Goal: Information Seeking & Learning: Find specific fact

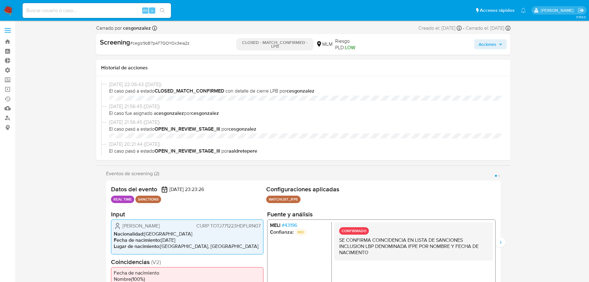
select select "10"
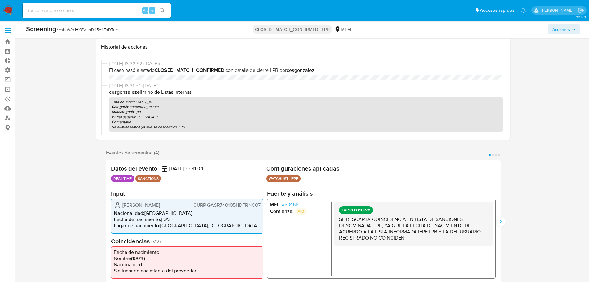
select select "10"
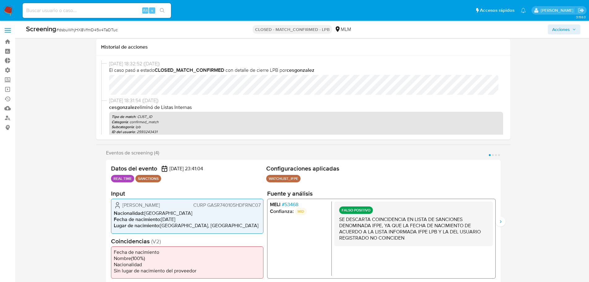
scroll to position [31, 0]
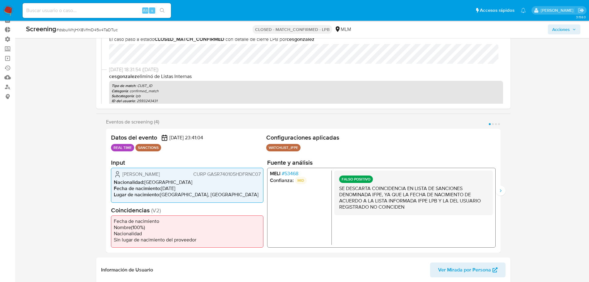
click at [294, 172] on span "# 53468" at bounding box center [290, 173] width 17 height 6
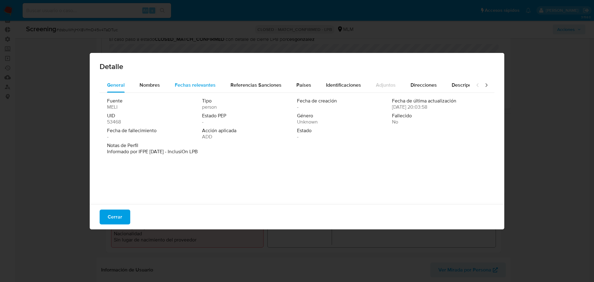
click at [209, 89] on div "Fechas relevantes" at bounding box center [195, 85] width 41 height 15
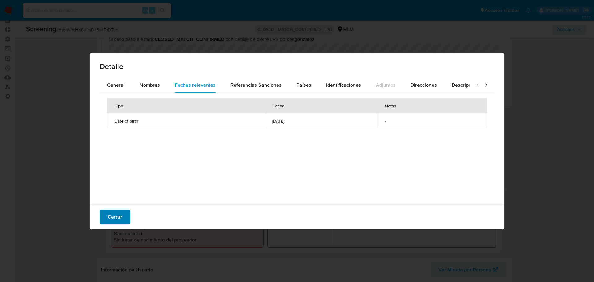
click at [121, 218] on span "Cerrar" at bounding box center [115, 217] width 15 height 14
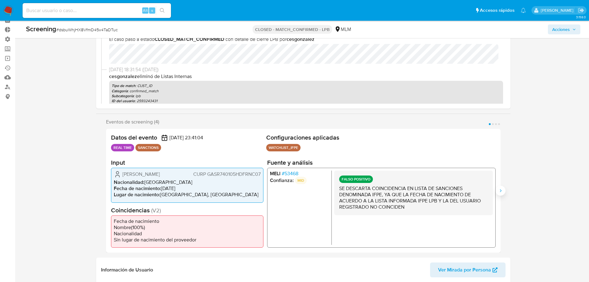
click at [503, 186] on button "Siguiente" at bounding box center [501, 191] width 10 height 10
click at [503, 189] on icon "Siguiente" at bounding box center [500, 190] width 5 height 5
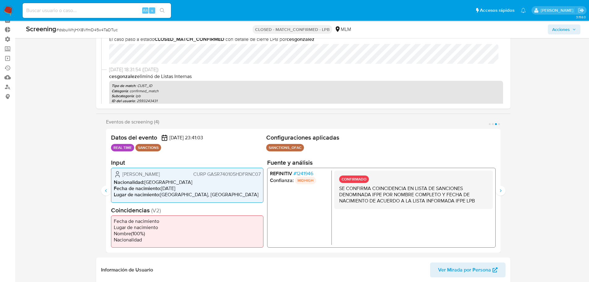
click at [297, 172] on span "# 1241946" at bounding box center [303, 173] width 20 height 6
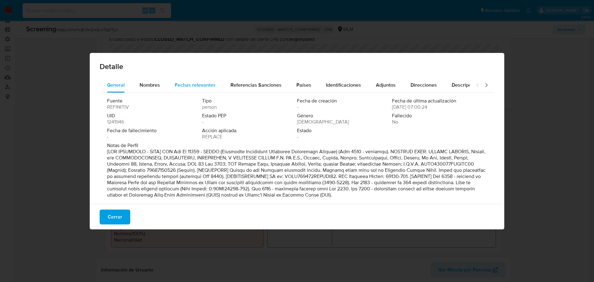
click at [189, 87] on span "Fechas relevantes" at bounding box center [195, 84] width 41 height 7
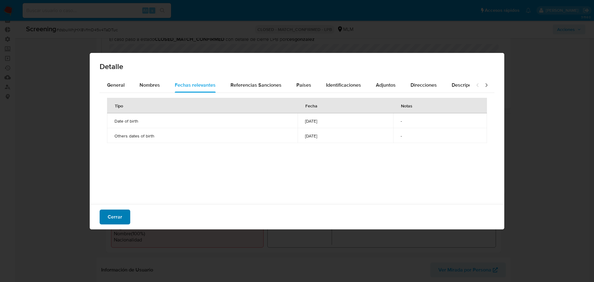
click at [123, 210] on button "Cerrar" at bounding box center [115, 216] width 31 height 15
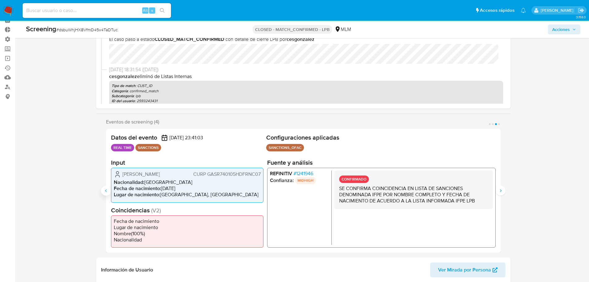
click at [105, 191] on icon "Anterior" at bounding box center [106, 190] width 5 height 5
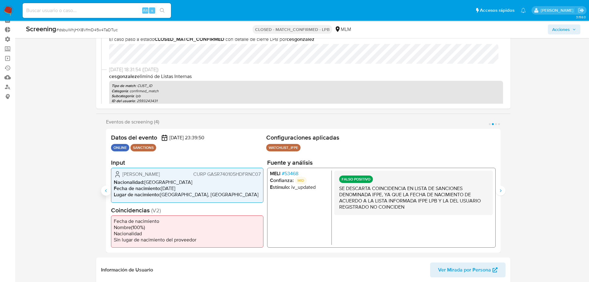
click at [106, 192] on icon "Anterior" at bounding box center [106, 190] width 5 height 5
click at [289, 175] on span "# 53468" at bounding box center [290, 173] width 17 height 6
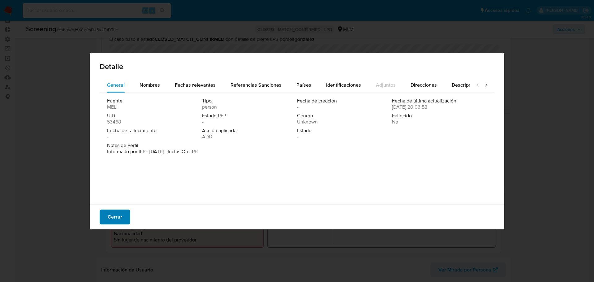
click at [126, 214] on button "Cerrar" at bounding box center [115, 216] width 31 height 15
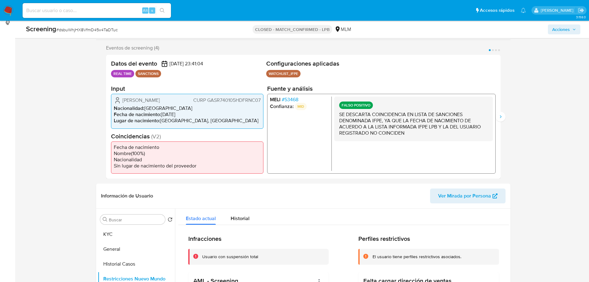
scroll to position [186, 0]
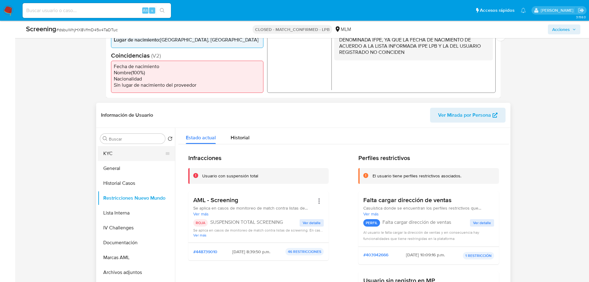
click at [112, 156] on button "KYC" at bounding box center [134, 153] width 72 height 15
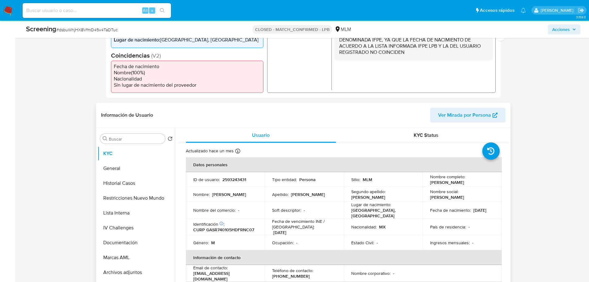
drag, startPoint x: 453, startPoint y: 213, endPoint x: 428, endPoint y: 214, distance: 25.1
click at [428, 214] on td "Fecha de nacimiento : [DEMOGRAPHIC_DATA]" at bounding box center [462, 210] width 79 height 17
copy p "[DATE]"
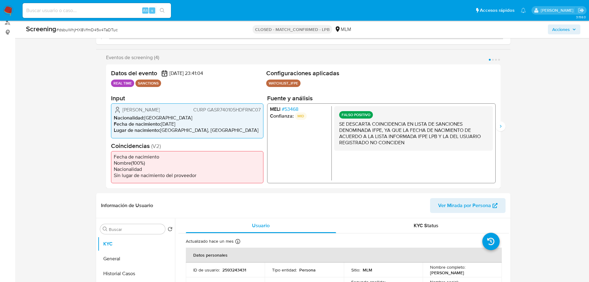
scroll to position [93, 0]
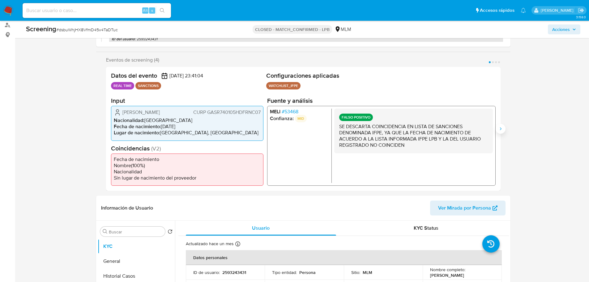
click at [504, 127] on button "Siguiente" at bounding box center [501, 129] width 10 height 10
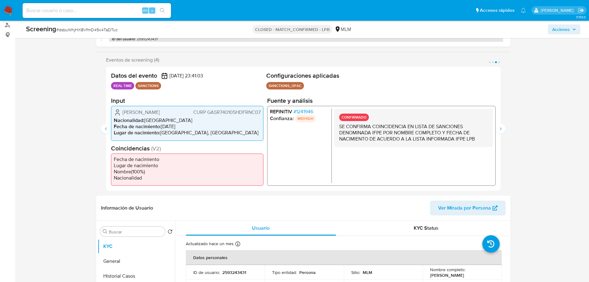
click at [303, 110] on span "# 1241946" at bounding box center [303, 112] width 20 height 6
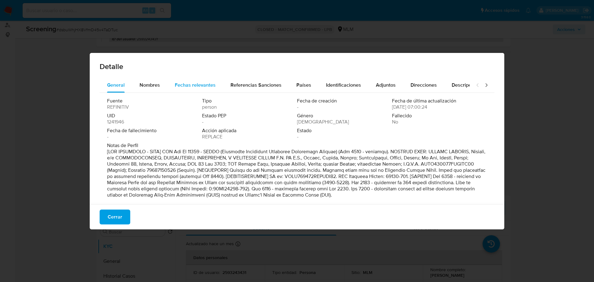
click at [196, 87] on span "Fechas relevantes" at bounding box center [195, 84] width 41 height 7
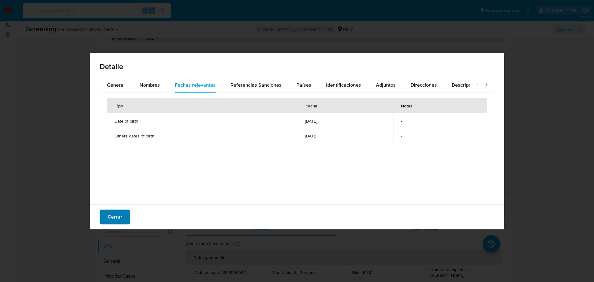
click at [127, 212] on button "Cerrar" at bounding box center [115, 216] width 31 height 15
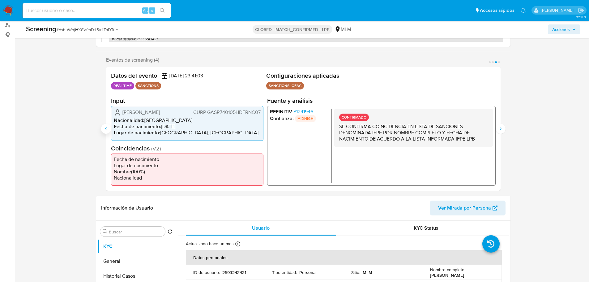
click at [108, 129] on icon "Anterior" at bounding box center [106, 128] width 5 height 5
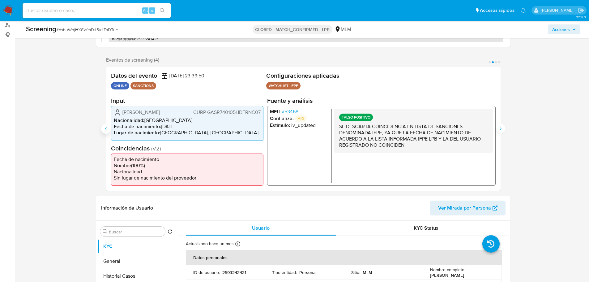
click at [108, 129] on icon "Anterior" at bounding box center [106, 128] width 5 height 5
click at [296, 111] on span "# 53468" at bounding box center [290, 112] width 17 height 6
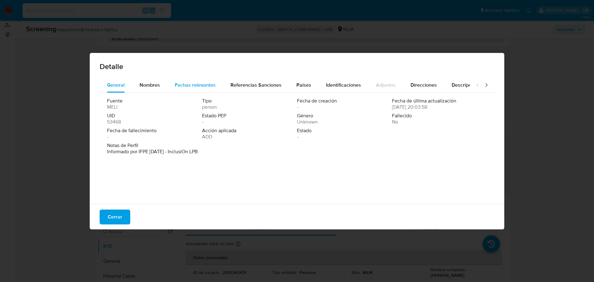
click at [200, 86] on span "Fechas relevantes" at bounding box center [195, 84] width 41 height 7
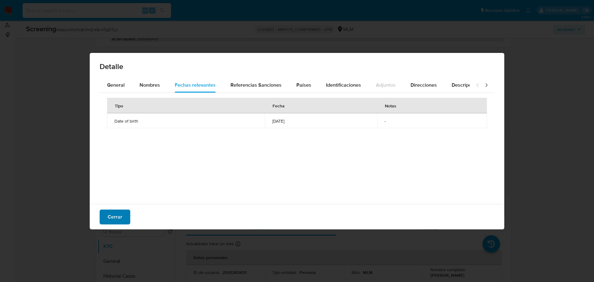
click at [119, 213] on span "Cerrar" at bounding box center [115, 217] width 15 height 14
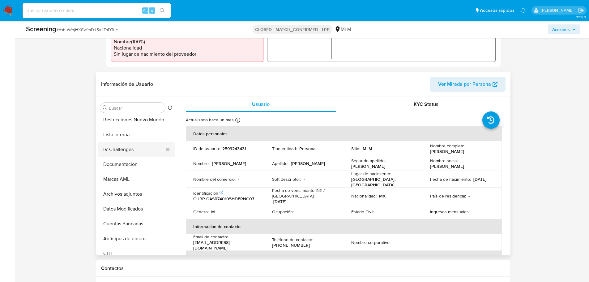
scroll to position [62, 0]
click at [125, 150] on button "Documentación" at bounding box center [134, 149] width 72 height 15
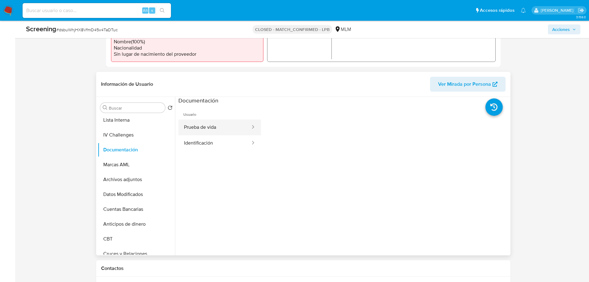
click at [218, 130] on button "Prueba de vida" at bounding box center [215, 127] width 73 height 16
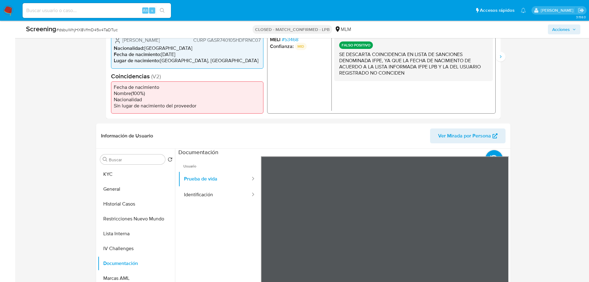
scroll to position [124, 0]
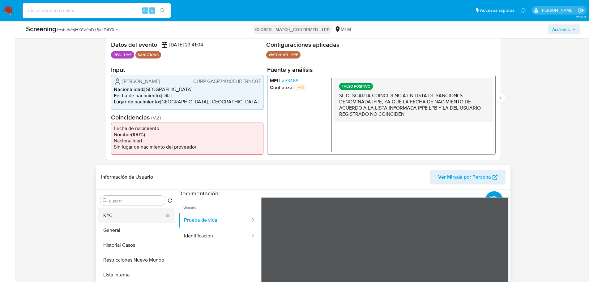
click at [116, 218] on button "KYC" at bounding box center [134, 215] width 72 height 15
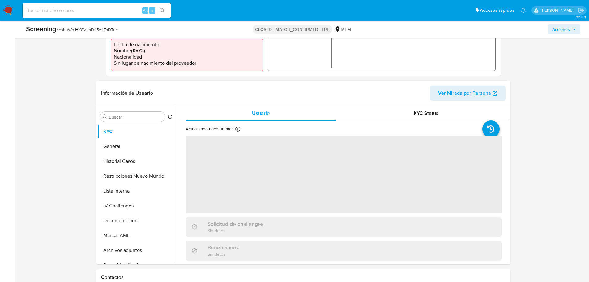
scroll to position [217, 0]
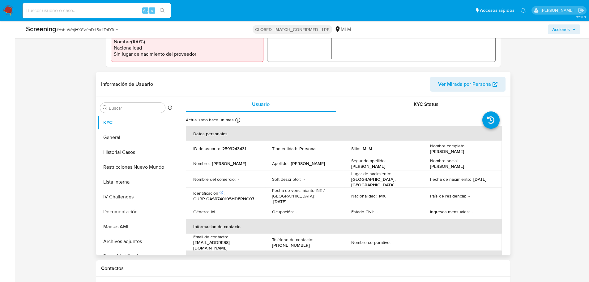
drag, startPoint x: 478, startPoint y: 153, endPoint x: 427, endPoint y: 150, distance: 50.8
click at [427, 150] on td "Nombre completo : [PERSON_NAME]" at bounding box center [462, 148] width 79 height 15
copy p "[PERSON_NAME]"
